Goal: Task Accomplishment & Management: Use online tool/utility

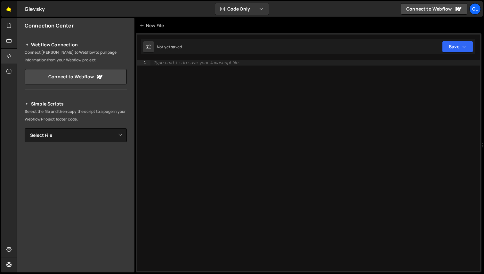
click at [9, 11] on link "🤙" at bounding box center [9, 8] width 16 height 15
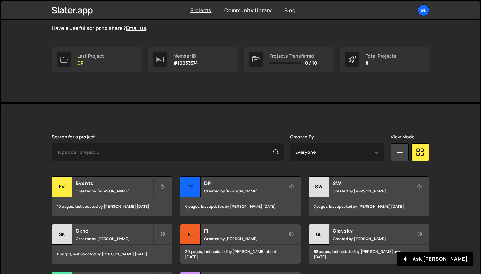
scroll to position [137, 0]
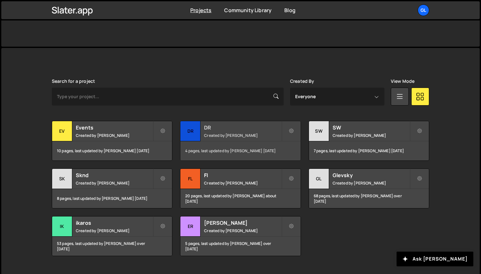
click at [185, 130] on div "DR" at bounding box center [191, 131] width 20 height 20
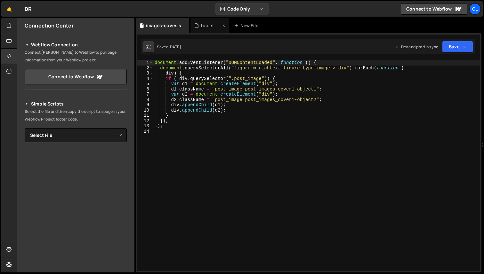
click at [203, 28] on div "toc.js" at bounding box center [207, 25] width 13 height 6
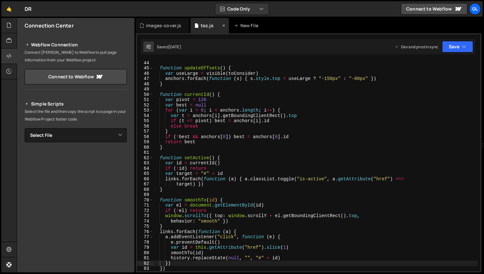
scroll to position [227, 0]
click at [167, 25] on div "images-cover.js" at bounding box center [163, 25] width 35 height 6
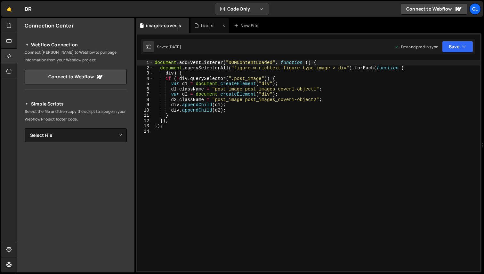
click at [203, 24] on div "toc.js" at bounding box center [207, 25] width 13 height 6
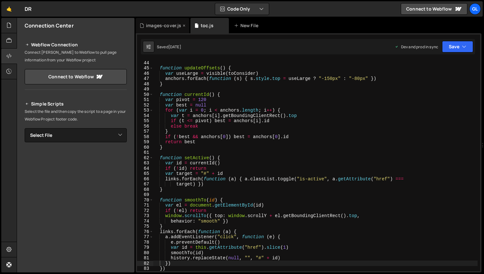
click at [158, 28] on div "images-cover.js" at bounding box center [163, 25] width 35 height 6
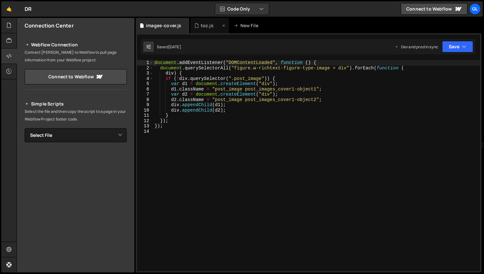
click at [201, 28] on div "toc.js" at bounding box center [207, 25] width 13 height 6
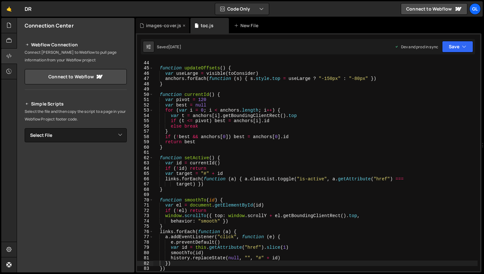
click at [165, 29] on div "images-cover.js" at bounding box center [162, 25] width 53 height 15
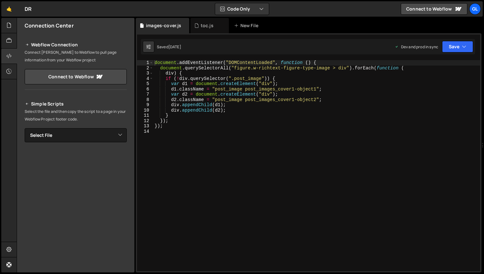
type textarea "});"
click at [216, 127] on div "document . addEventListener ( "DOMContentLoaded" , function ( ) { document . qu…" at bounding box center [316, 171] width 327 height 222
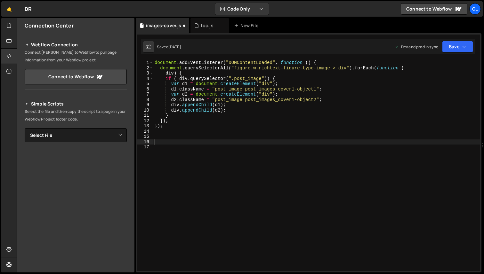
paste textarea "})();"
type textarea "})();"
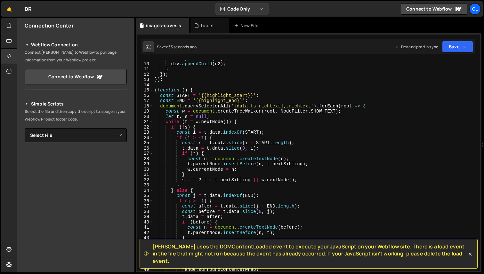
scroll to position [129, 0]
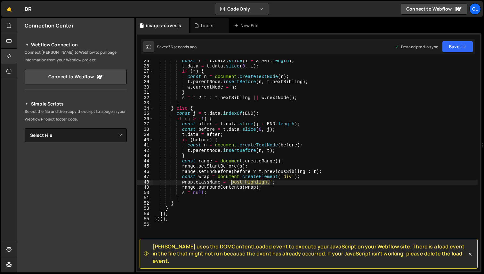
drag, startPoint x: 270, startPoint y: 183, endPoint x: 231, endPoint y: 183, distance: 38.4
click at [231, 183] on div "const r = t . data . slice ( i + START . length ) ; t . data = t . data . slice…" at bounding box center [315, 169] width 324 height 222
paste textarea "-section"
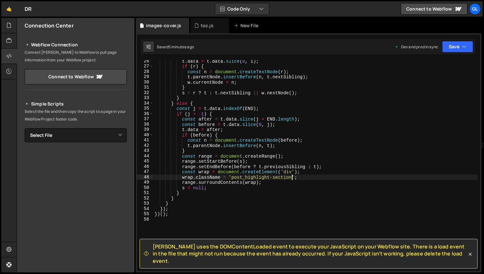
scroll to position [0, 0]
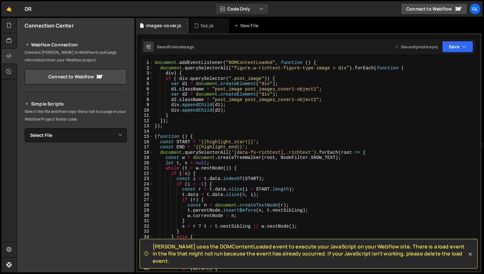
click at [172, 85] on div "document . addEventListener ( "DOMContentLoaded" , function ( ) { document . qu…" at bounding box center [315, 171] width 324 height 222
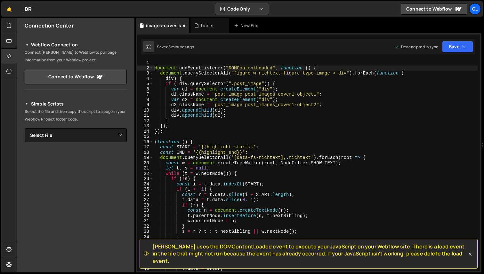
type textarea "document.addEventListener("DOMContentLoaded", function () {"
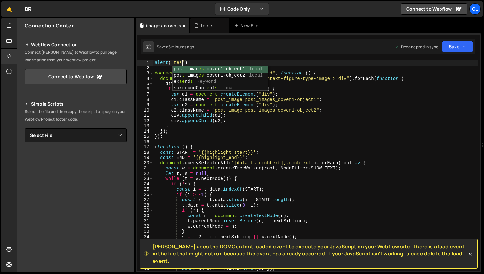
scroll to position [0, 2]
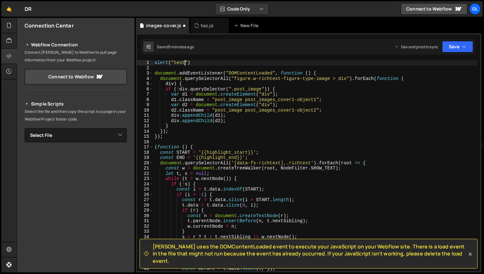
type textarea "alert("test")"
drag, startPoint x: 185, startPoint y: 63, endPoint x: 154, endPoint y: 63, distance: 31.1
click at [154, 63] on div "alert ( "test" ) document . addEventListener ( "DOMContentLoaded" , function ( …" at bounding box center [315, 171] width 324 height 222
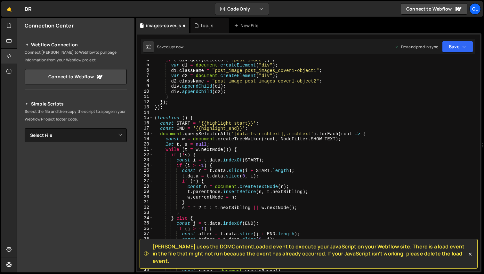
scroll to position [114, 0]
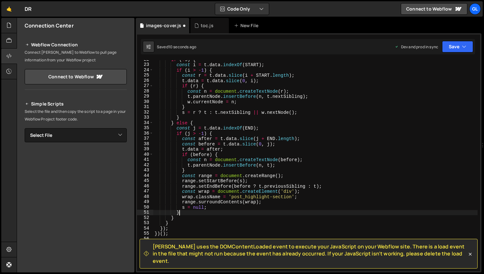
click at [254, 211] on div "if ( ! s ) { const i = t . data . indexOf ( START ) ; if ( i > - 1 ) { const r …" at bounding box center [315, 168] width 324 height 222
type textarea "}"
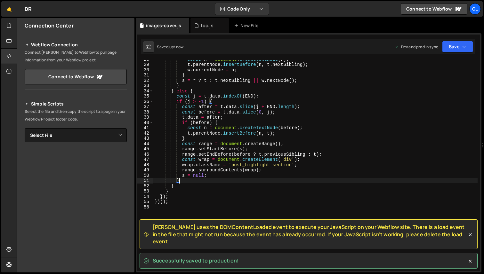
scroll to position [147, 0]
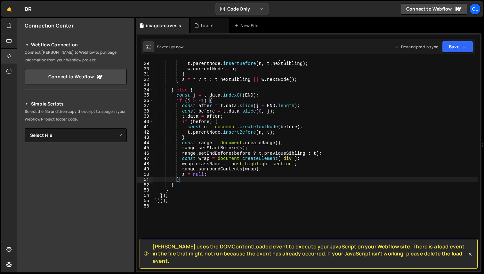
click at [211, 255] on span "Slater uses the DOMContentLoaded event to execute your JavaScript on your Webfl…" at bounding box center [310, 253] width 314 height 21
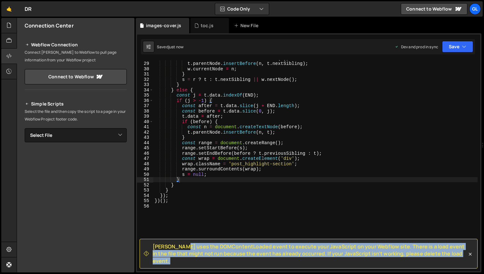
click at [211, 255] on span "Slater uses the DOMContentLoaded event to execute your JavaScript on your Webfl…" at bounding box center [310, 253] width 314 height 21
copy div "Slater uses the DOMContentLoaded event to execute your JavaScript on your Webfl…"
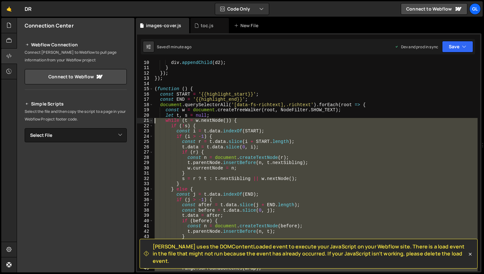
scroll to position [36, 0]
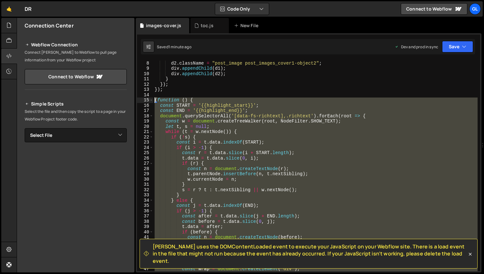
drag, startPoint x: 175, startPoint y: 205, endPoint x: 143, endPoint y: 102, distance: 107.4
click at [143, 102] on div "7 8 9 10 11 12 13 14 15 16 17 18 19 20 21 22 23 24 25 26 27 28 29 30 31 32 33 3…" at bounding box center [308, 165] width 343 height 211
paste textarea "})()"
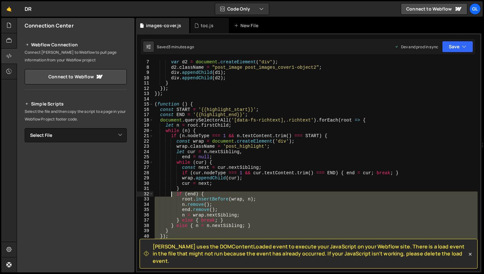
scroll to position [14, 0]
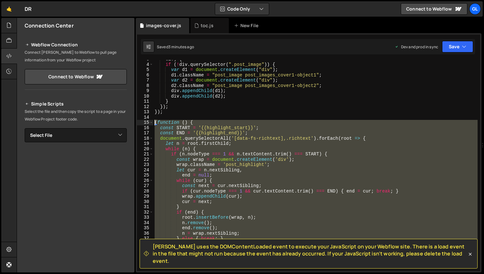
drag, startPoint x: 179, startPoint y: 240, endPoint x: 153, endPoint y: 124, distance: 118.8
click at [153, 124] on div "n = wrap.nextSibling; 3 4 5 6 7 8 9 10 11 12 13 14 15 16 17 18 19 20 21 22 23 2…" at bounding box center [308, 165] width 343 height 211
paste textarea "})()"
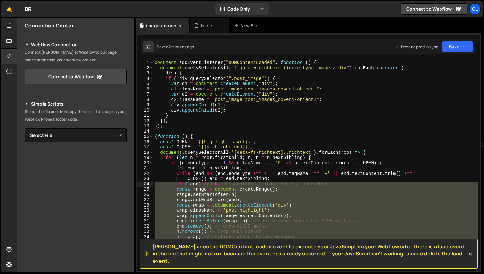
scroll to position [0, 0]
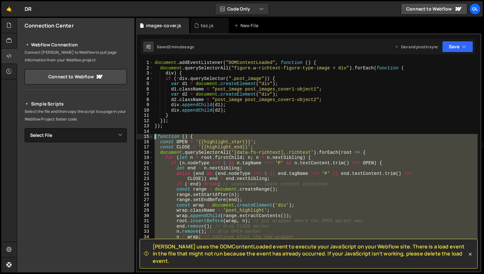
drag, startPoint x: 175, startPoint y: 216, endPoint x: 145, endPoint y: 136, distance: 85.5
click at [145, 136] on div "}); 1 2 3 4 5 6 7 8 9 10 11 12 13 14 15 16 17 18 19 20 21 22 23 24 25 26 27 28 …" at bounding box center [308, 165] width 343 height 211
paste textarea "})()"
type textarea "})();"
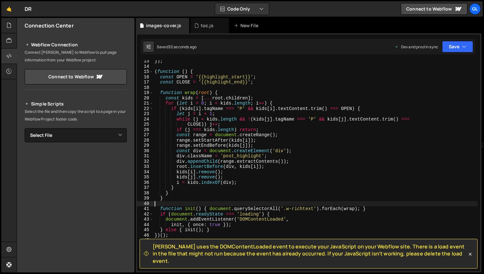
scroll to position [63, 0]
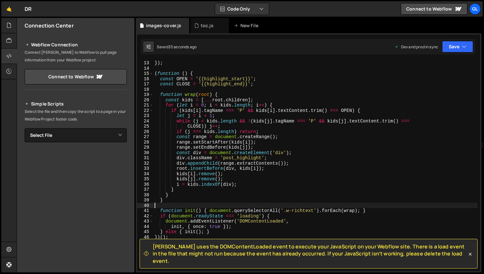
click at [261, 157] on div "}) ; }) ; ( function ( ) { const OPEN = '{{highlight_start}}' ; const CLOSE = '…" at bounding box center [315, 166] width 324 height 222
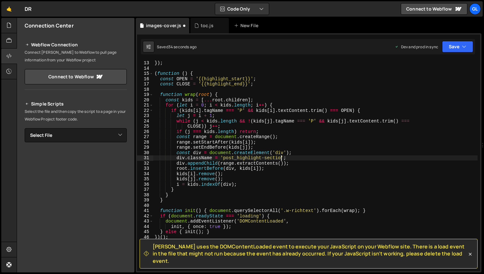
scroll to position [0, 9]
type textarea "div.className = 'post_highlight-section';"
